Goal: Task Accomplishment & Management: Manage account settings

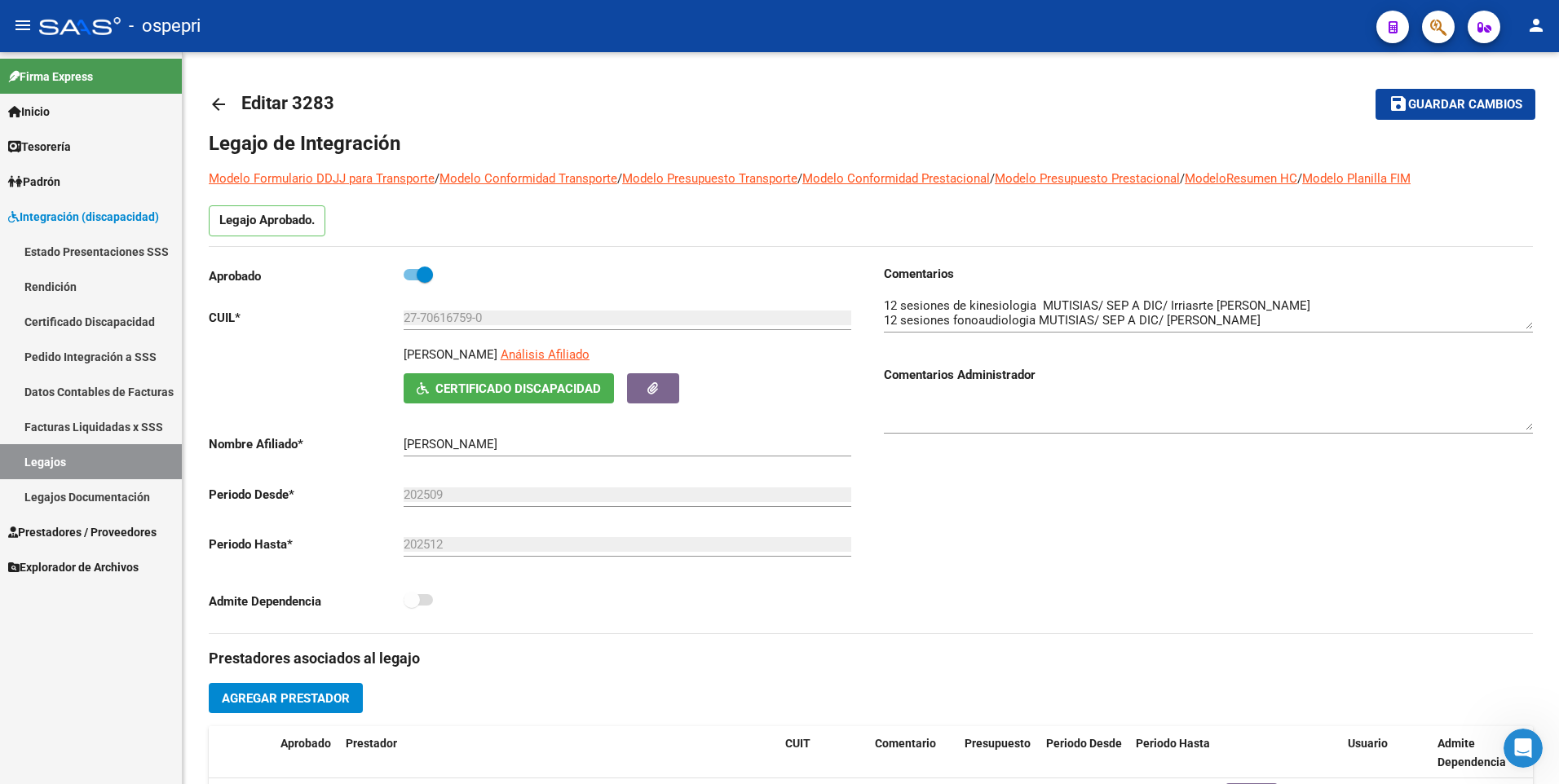
scroll to position [407, 0]
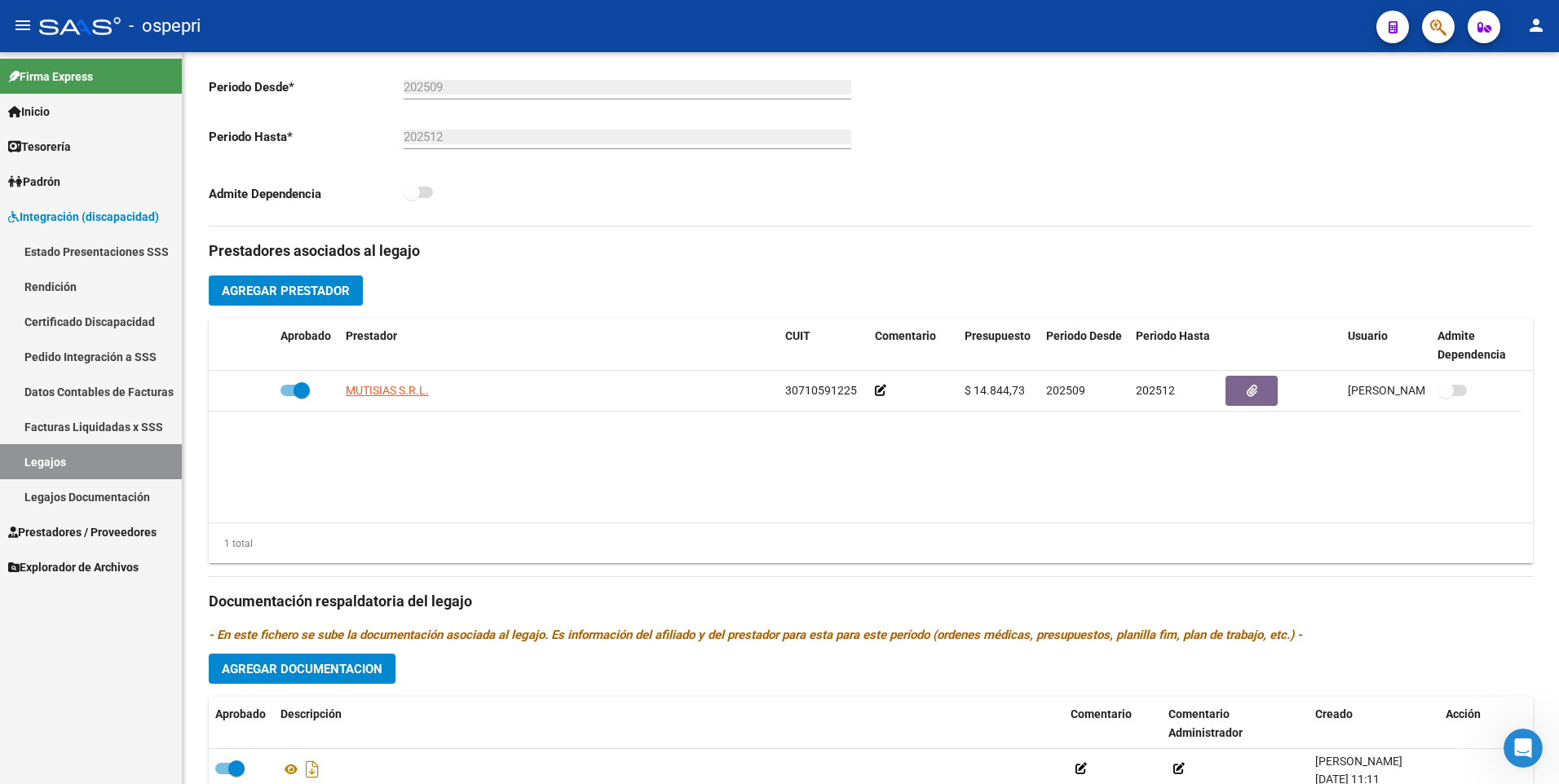
click at [149, 457] on link "Legajos" at bounding box center [91, 461] width 182 height 35
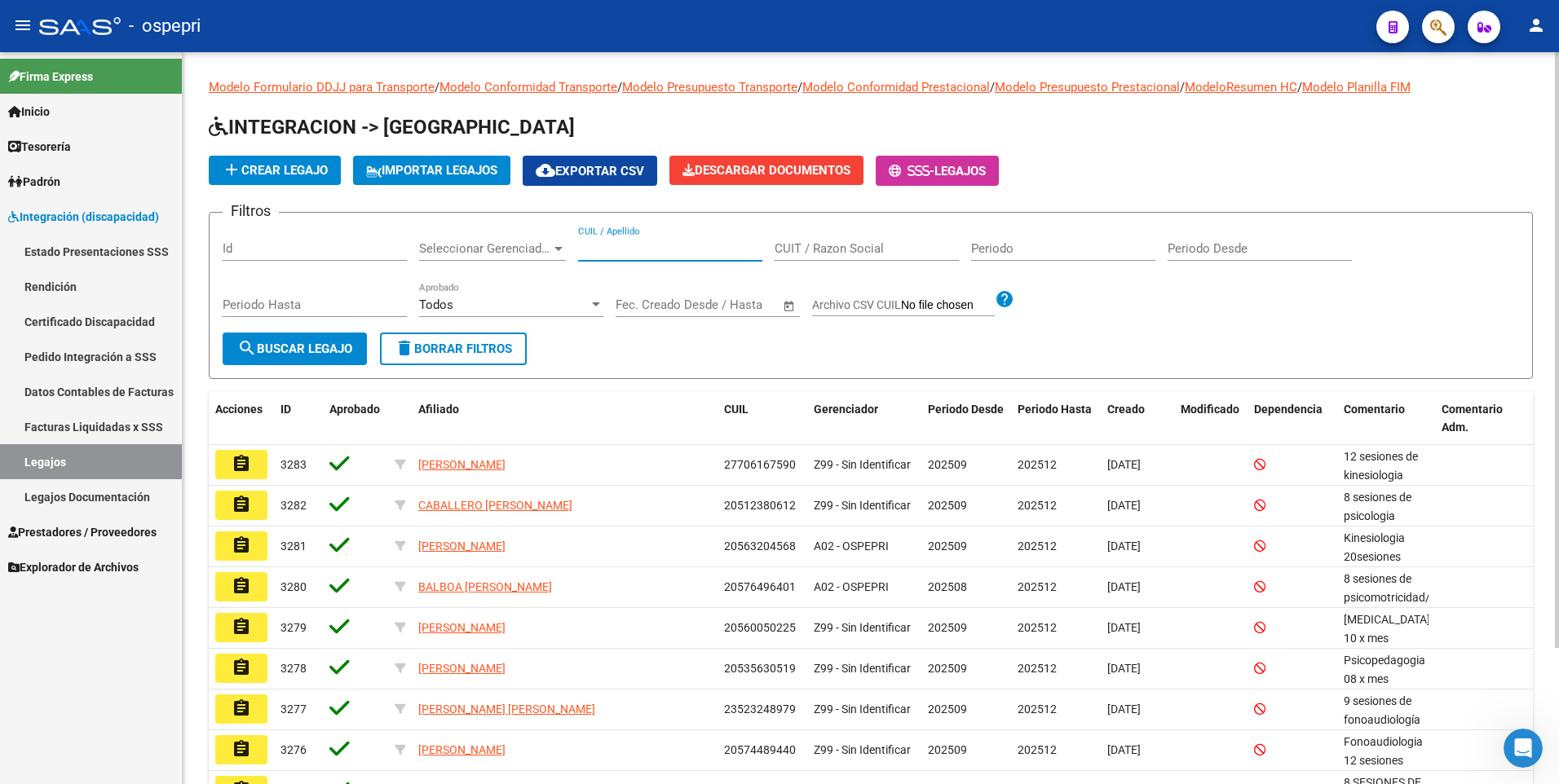
click at [703, 251] on input "CUIL / Apellido" at bounding box center [670, 248] width 184 height 15
paste input "22473073"
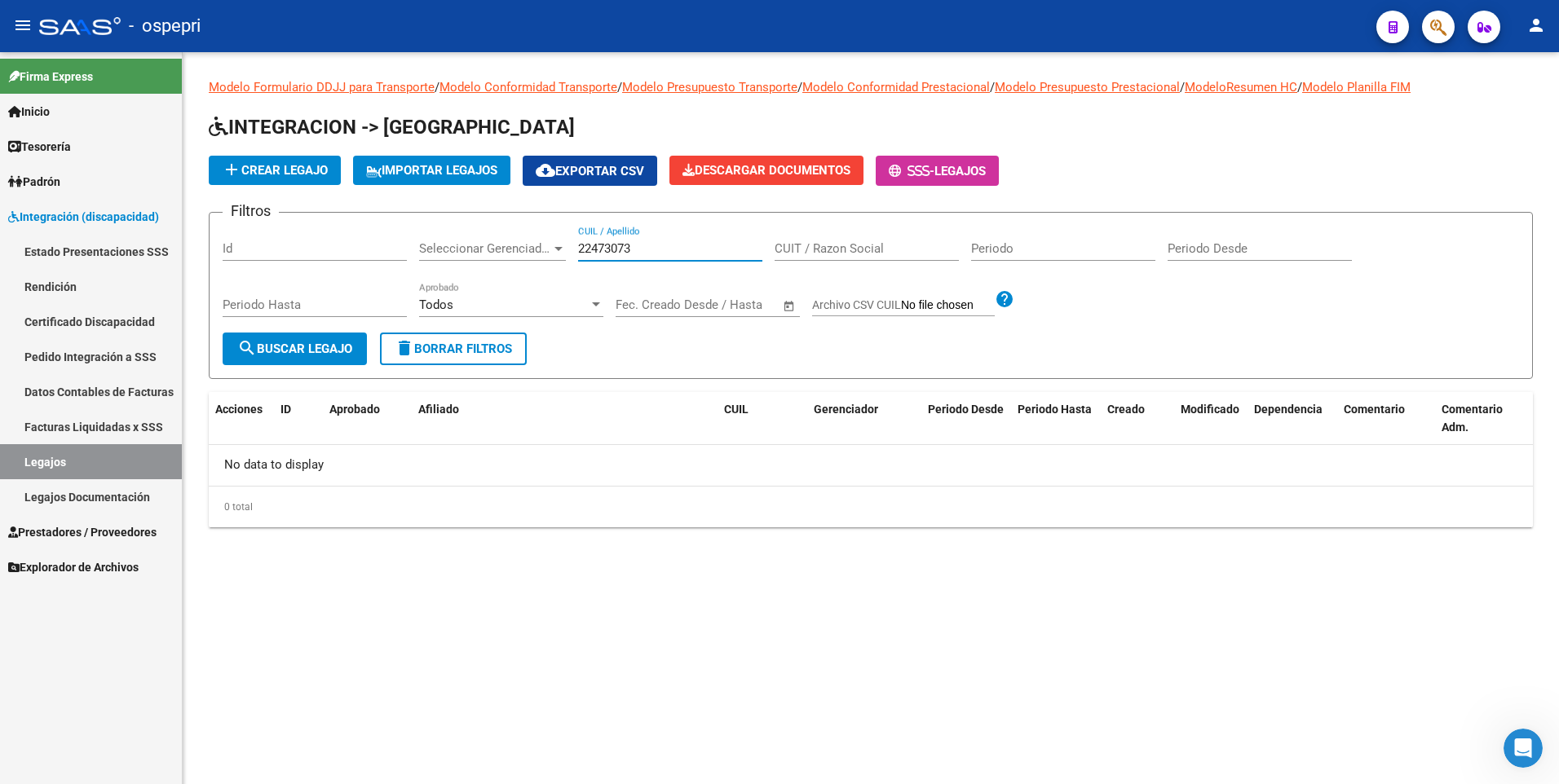
click at [578, 249] on input "22473073" at bounding box center [670, 248] width 184 height 15
click at [581, 241] on input "22473073" at bounding box center [670, 248] width 184 height 15
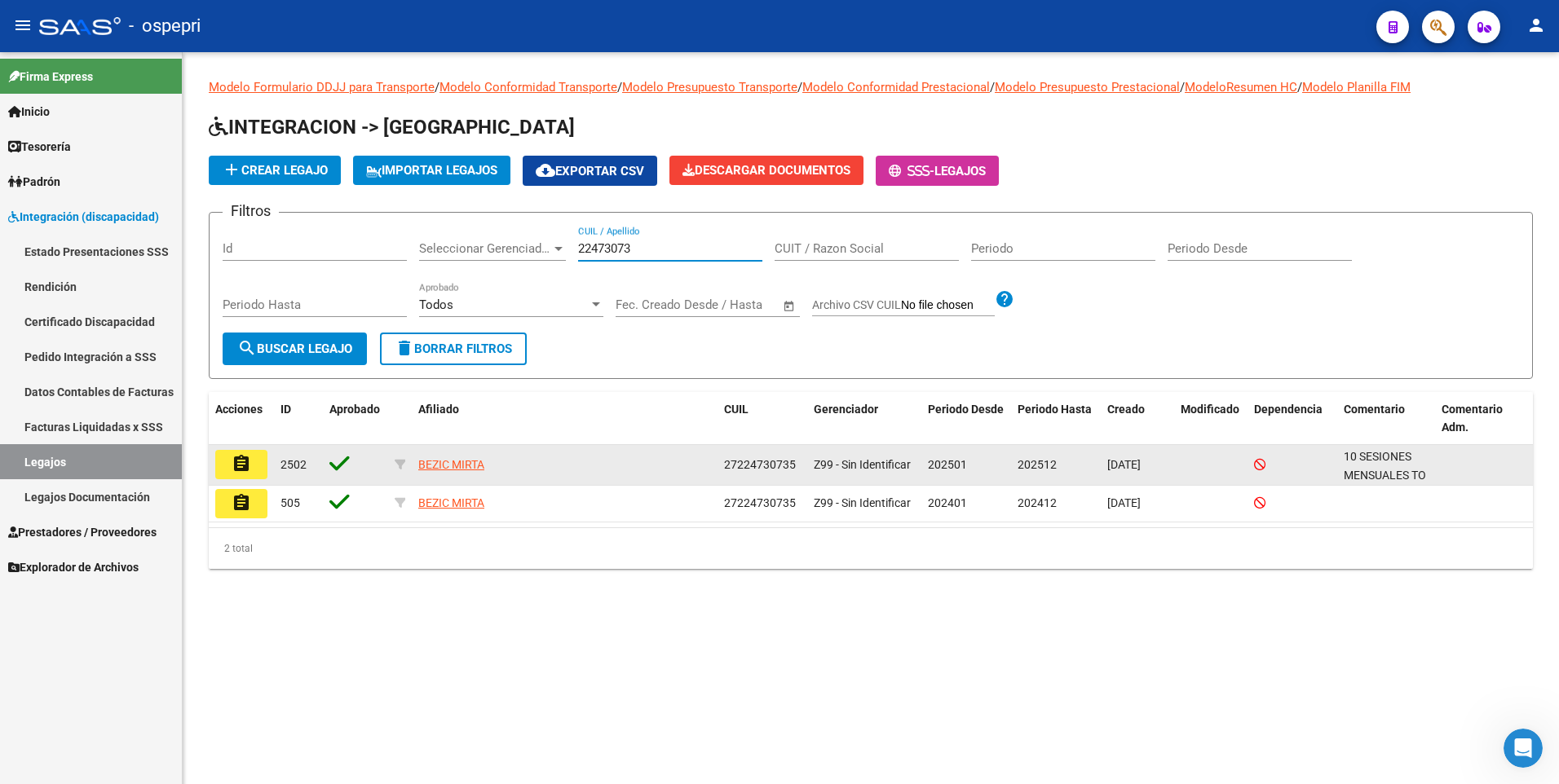
type input "22473073"
click at [239, 461] on mat-icon "assignment" at bounding box center [241, 464] width 20 height 20
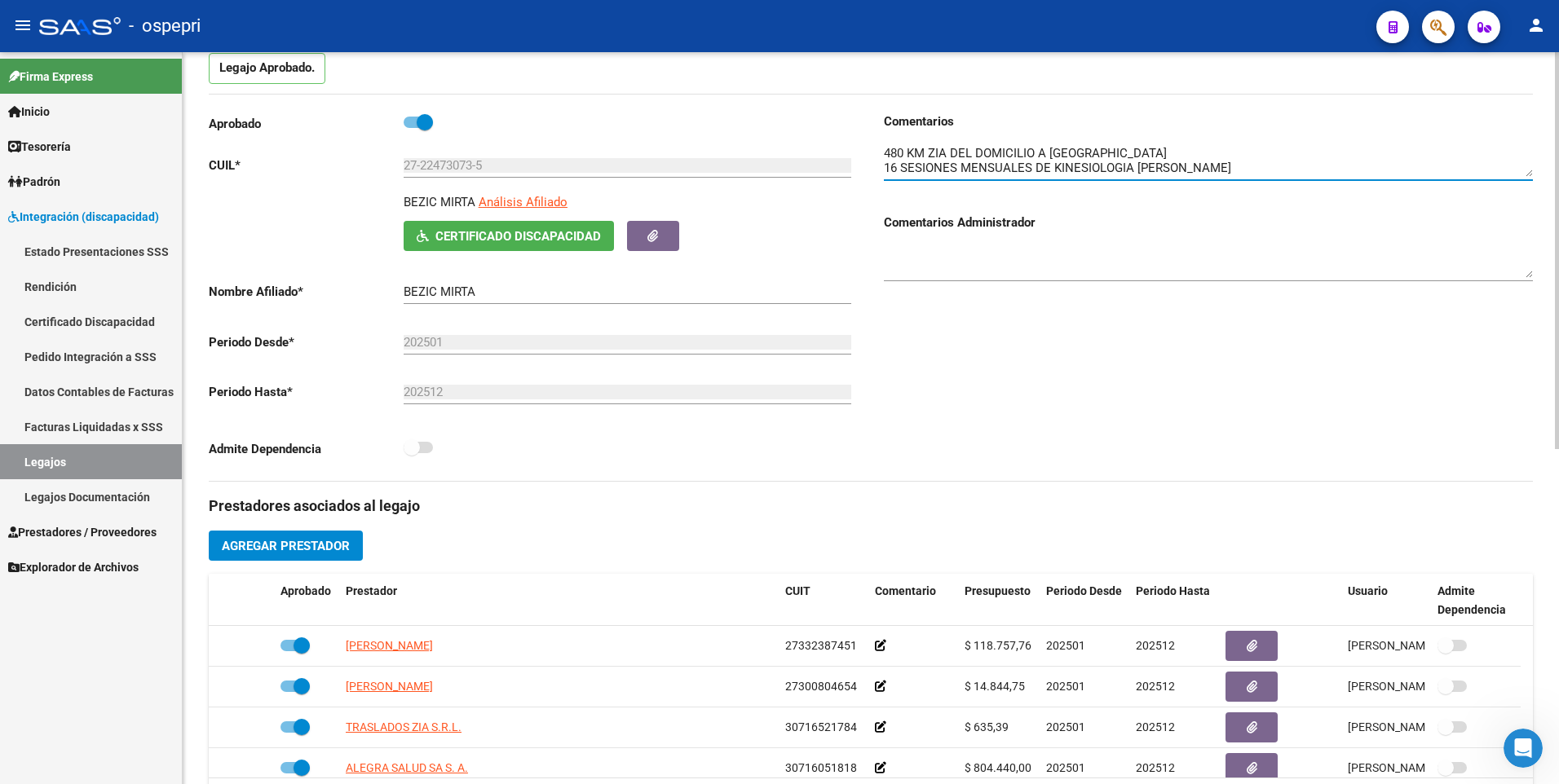
scroll to position [47, 0]
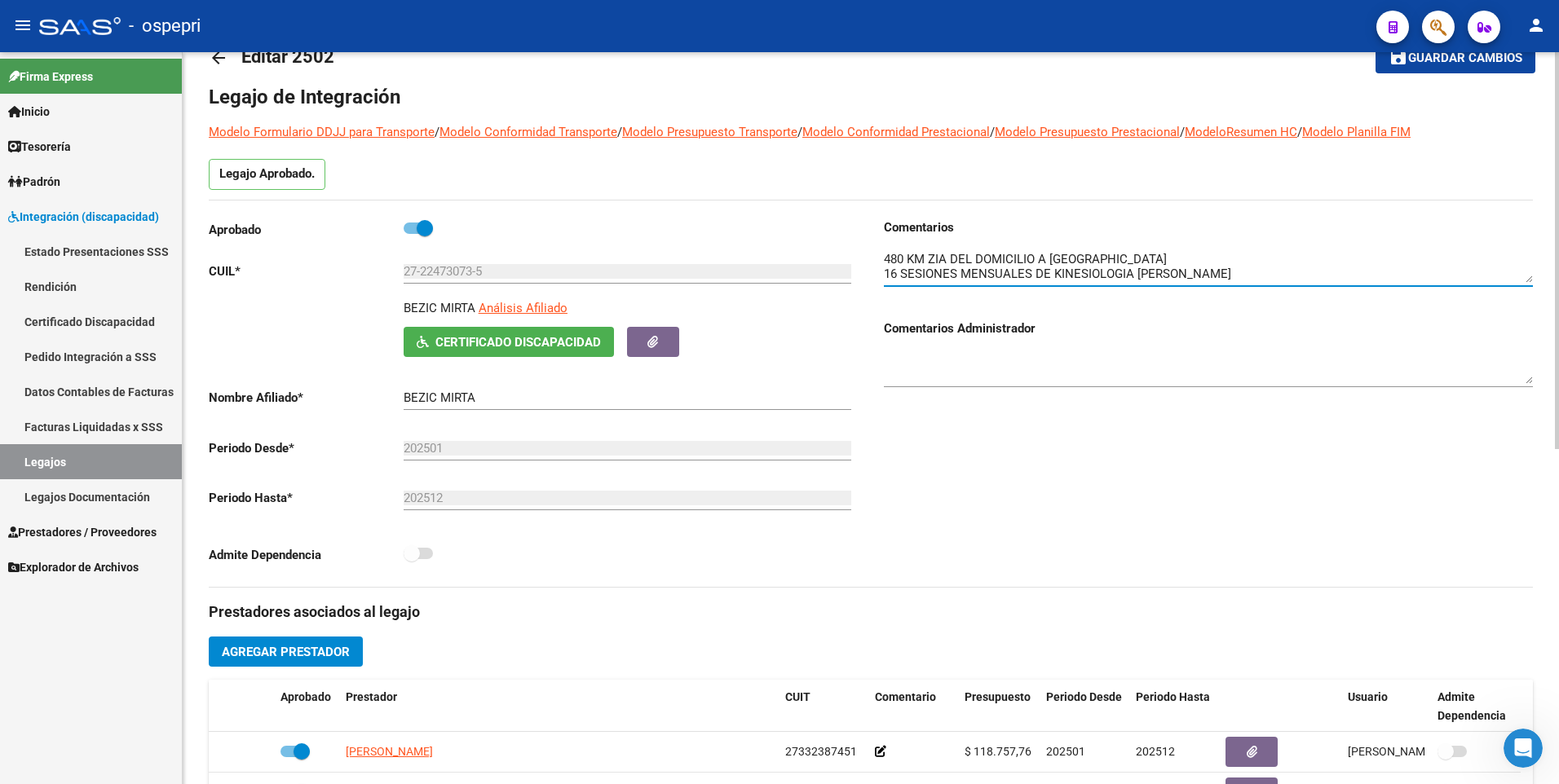
click at [1244, 273] on textarea at bounding box center [1208, 266] width 649 height 33
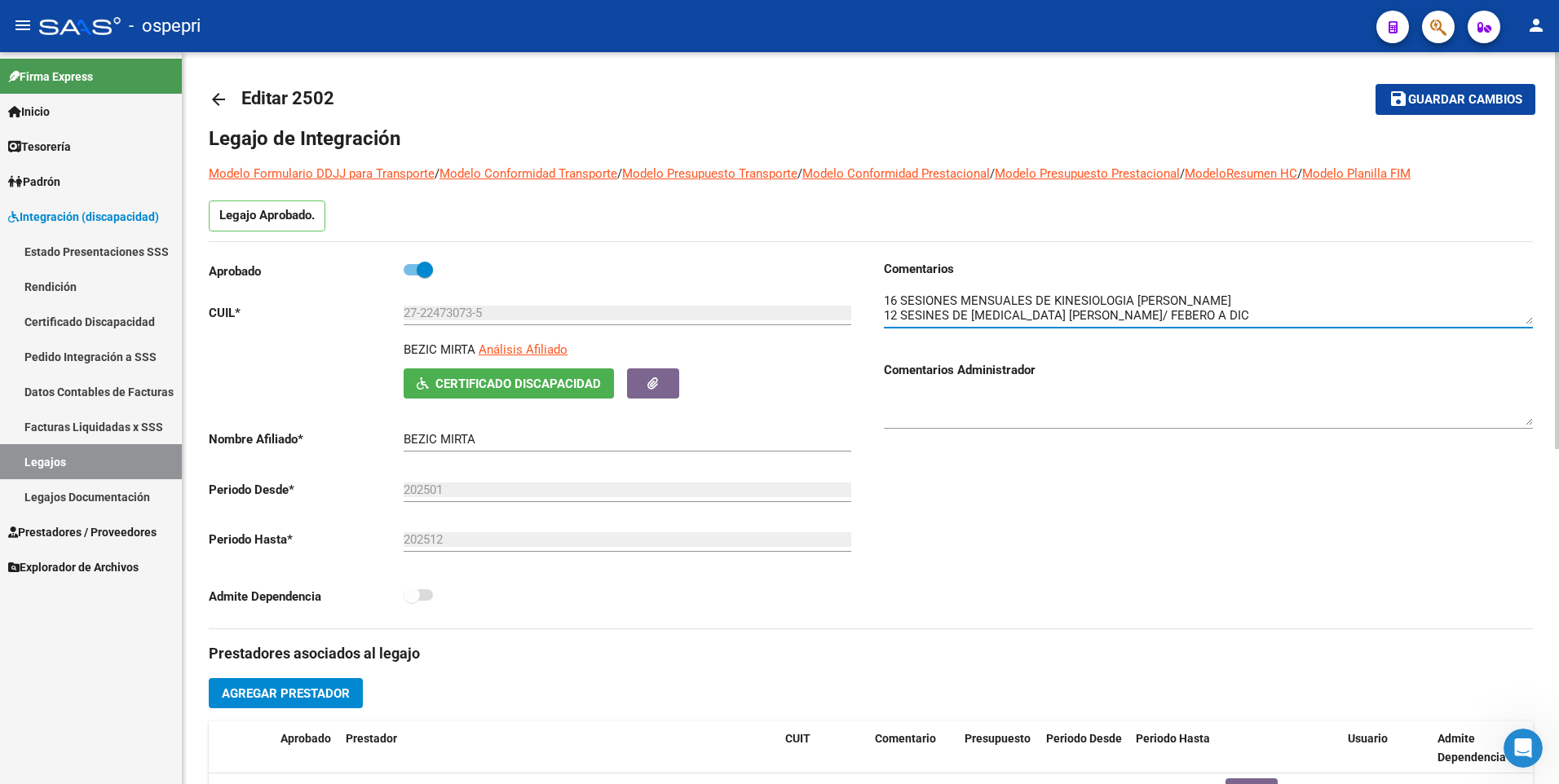
scroll to position [0, 0]
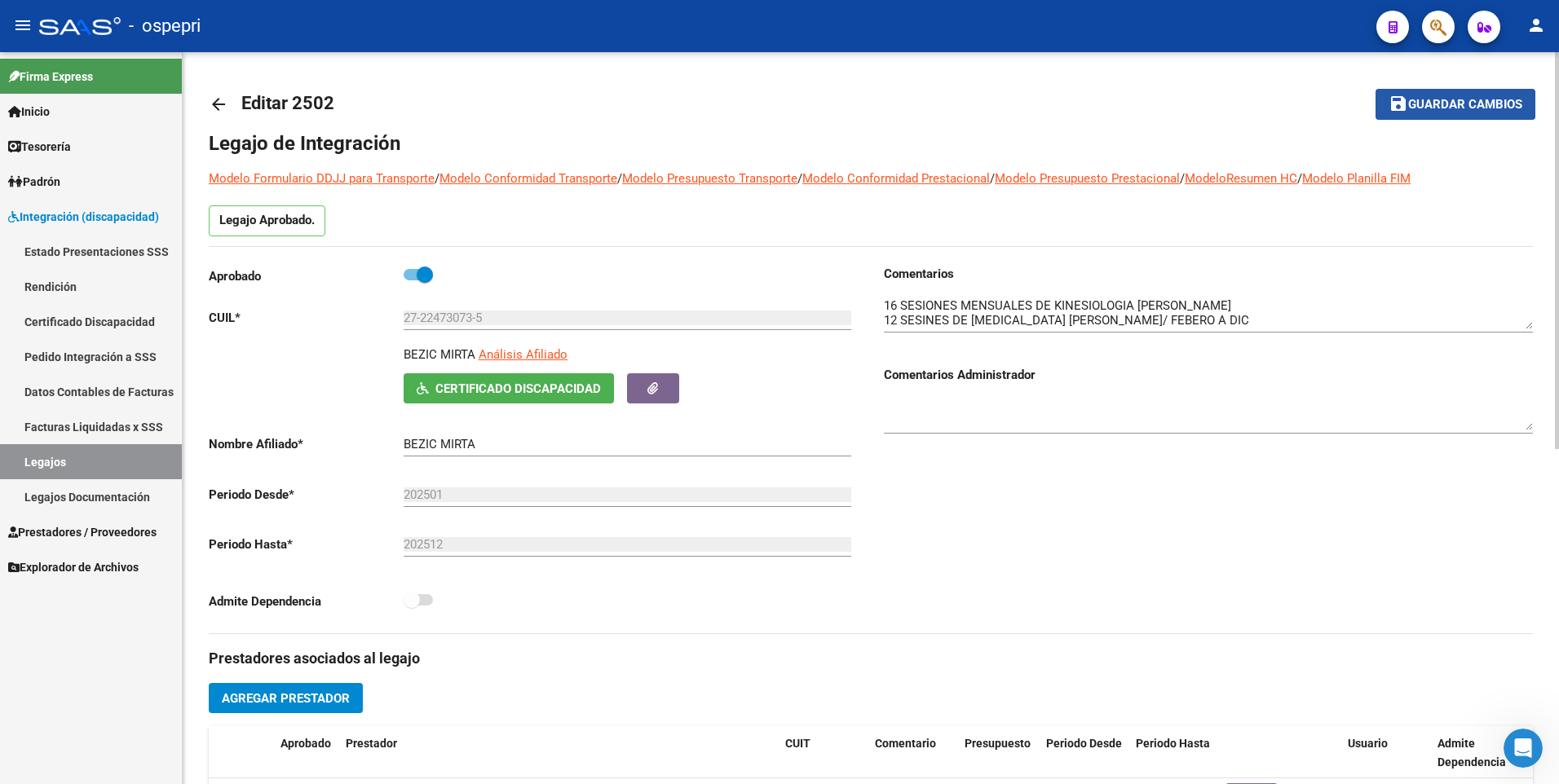
click at [1448, 101] on span "Guardar cambios" at bounding box center [1465, 105] width 114 height 15
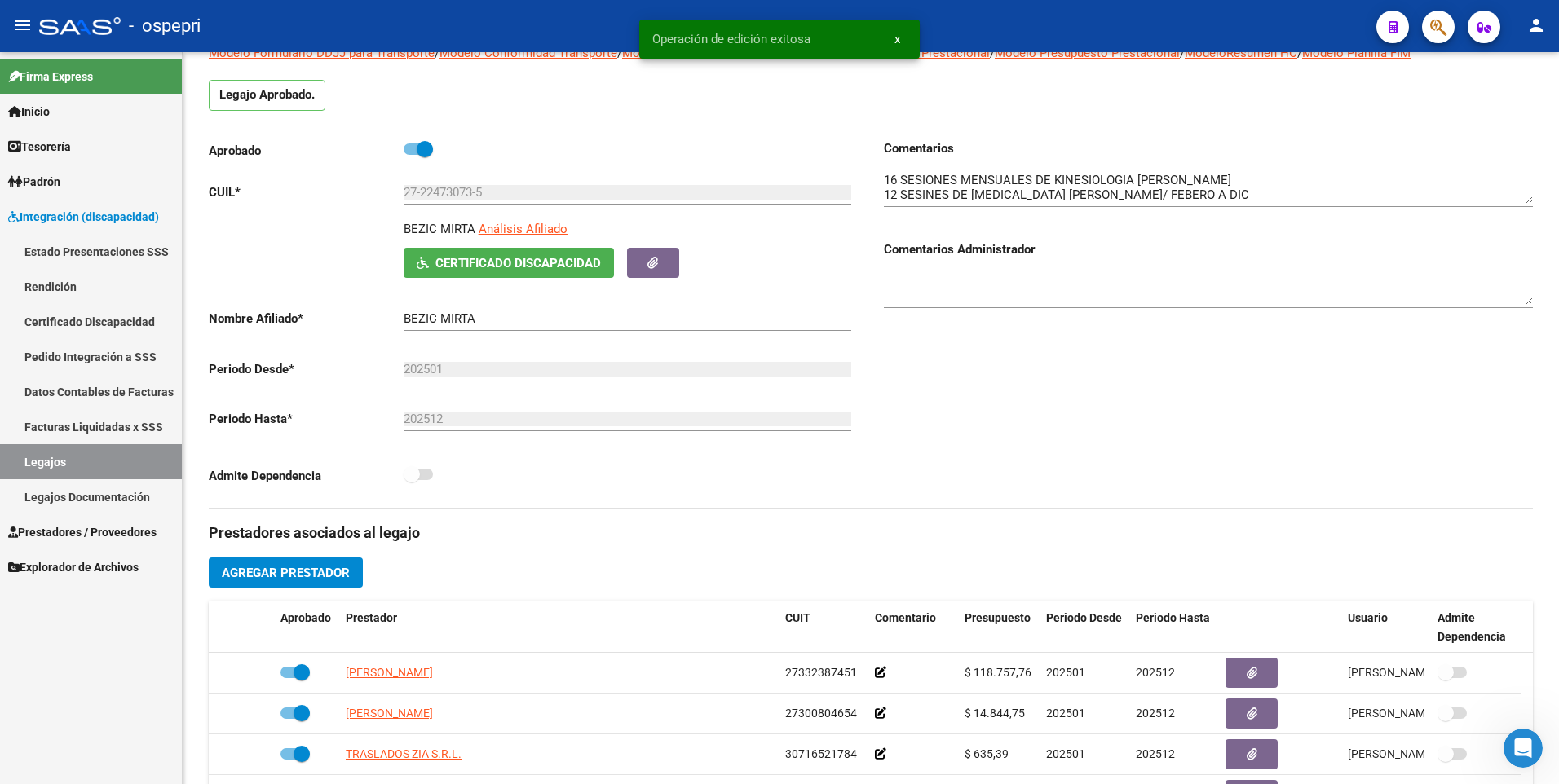
scroll to position [81, 0]
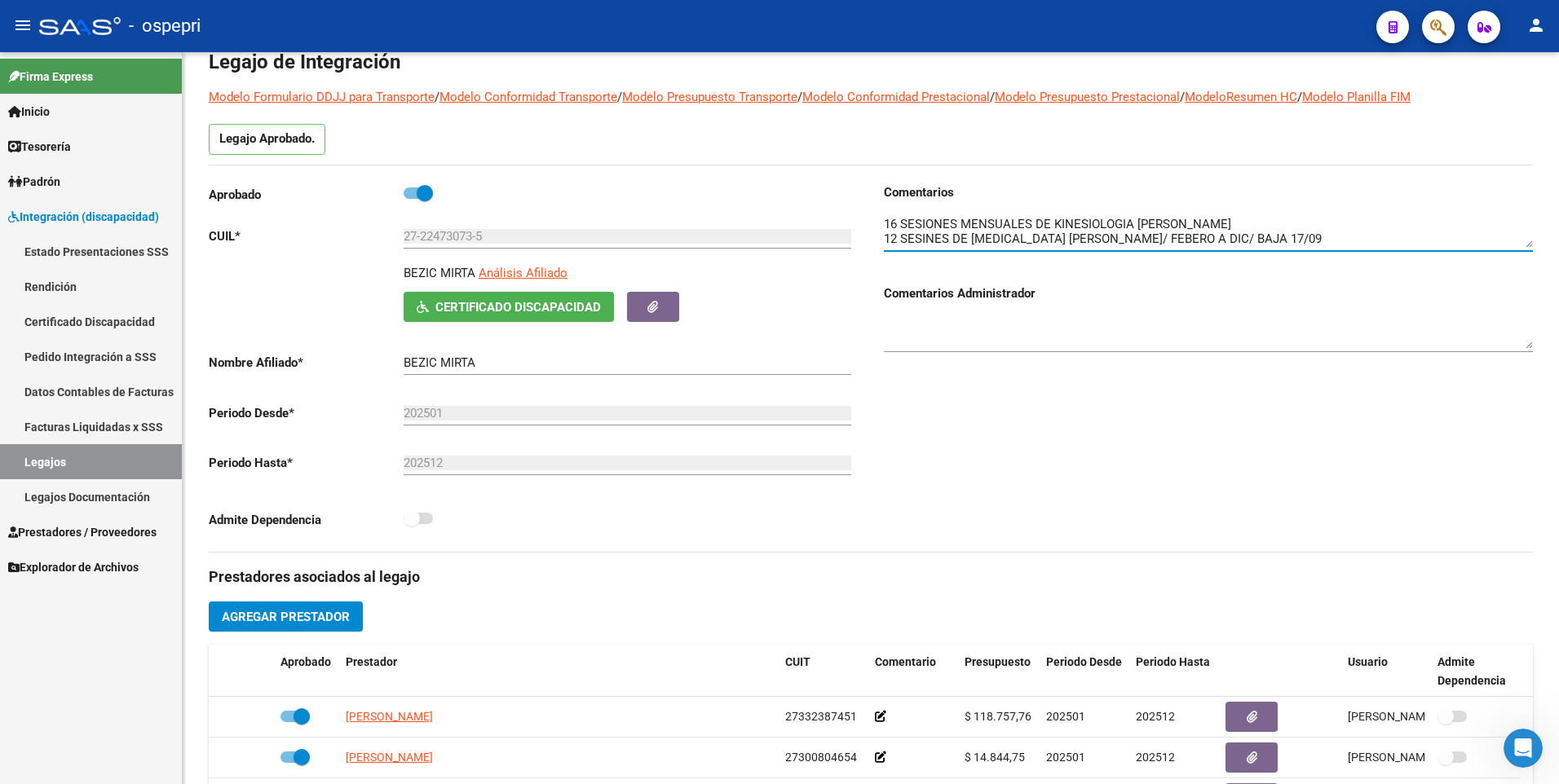
type textarea "10 SESIONES MENSUALES TO [PERSON_NAME] (baja [DATE]) 4 SESIONES MENSUALES DE PS…"
